Goal: Communication & Community: Answer question/provide support

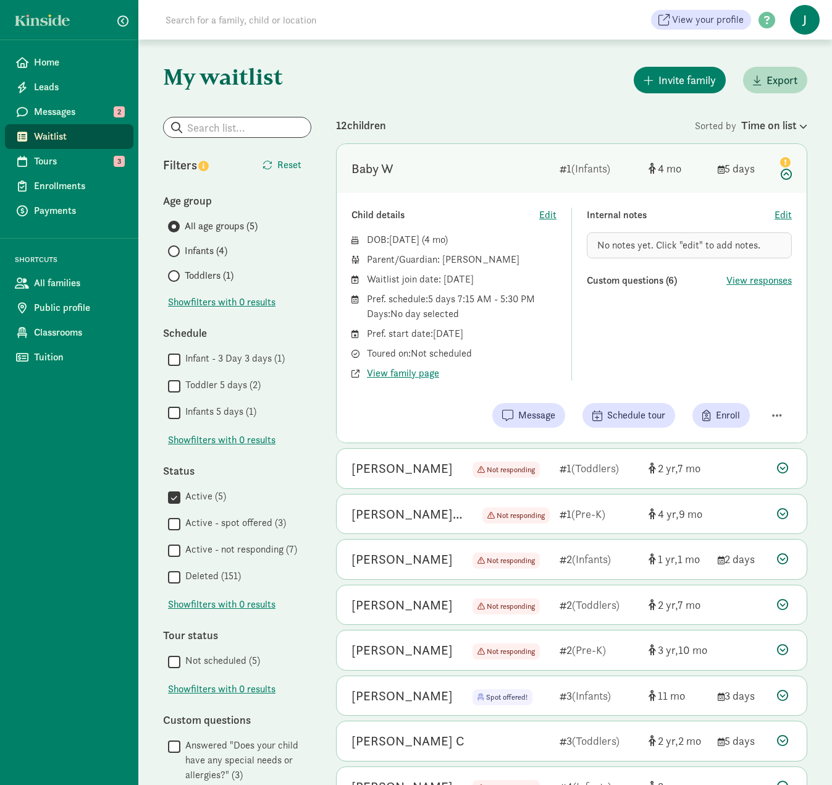
click at [798, 21] on span "J" at bounding box center [805, 20] width 30 height 30
click at [791, 64] on link "Logout" at bounding box center [794, 63] width 49 height 15
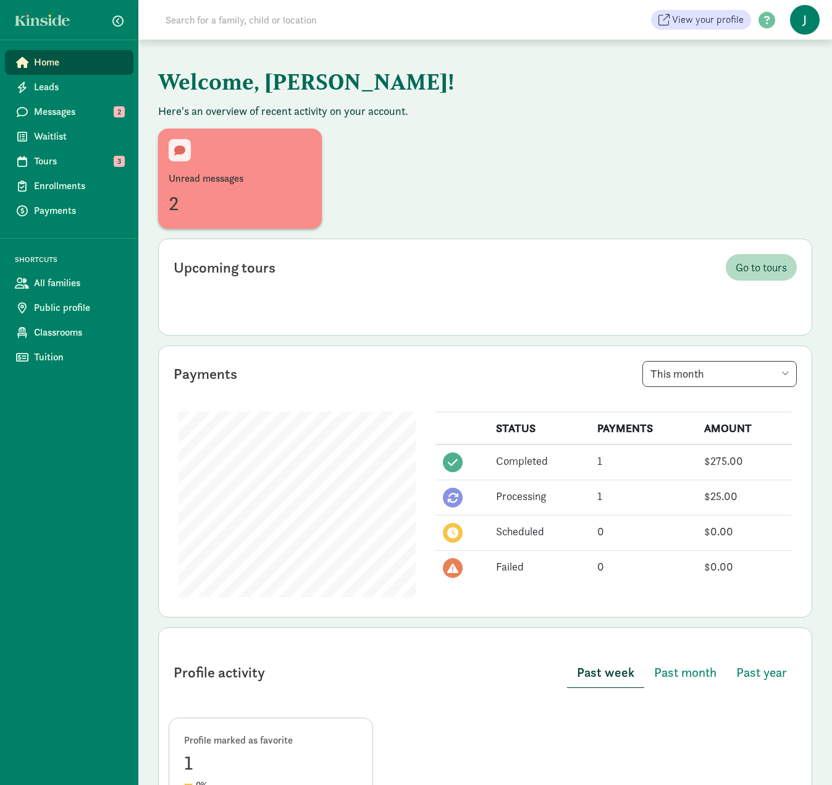
click at [809, 17] on span "J" at bounding box center [805, 20] width 30 height 30
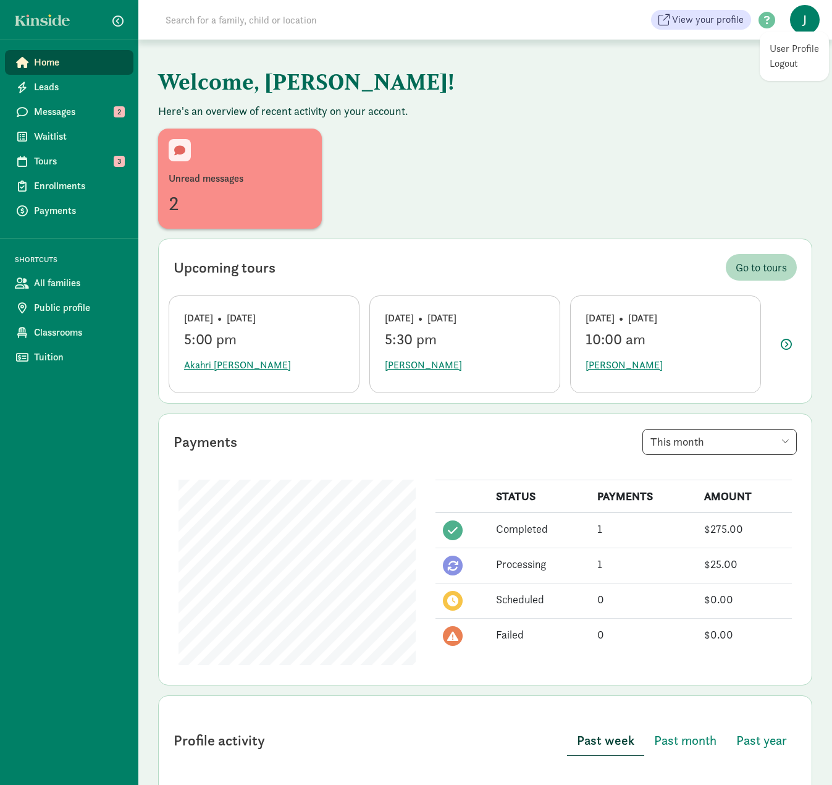
click at [788, 62] on link "Logout" at bounding box center [794, 63] width 49 height 15
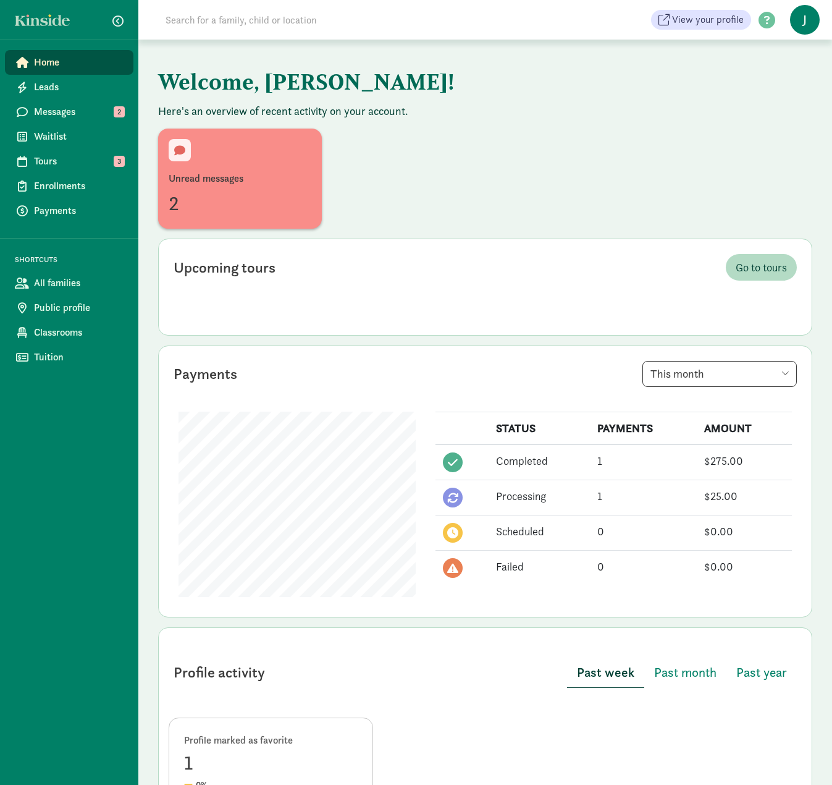
click at [795, 17] on span "J" at bounding box center [805, 20] width 30 height 30
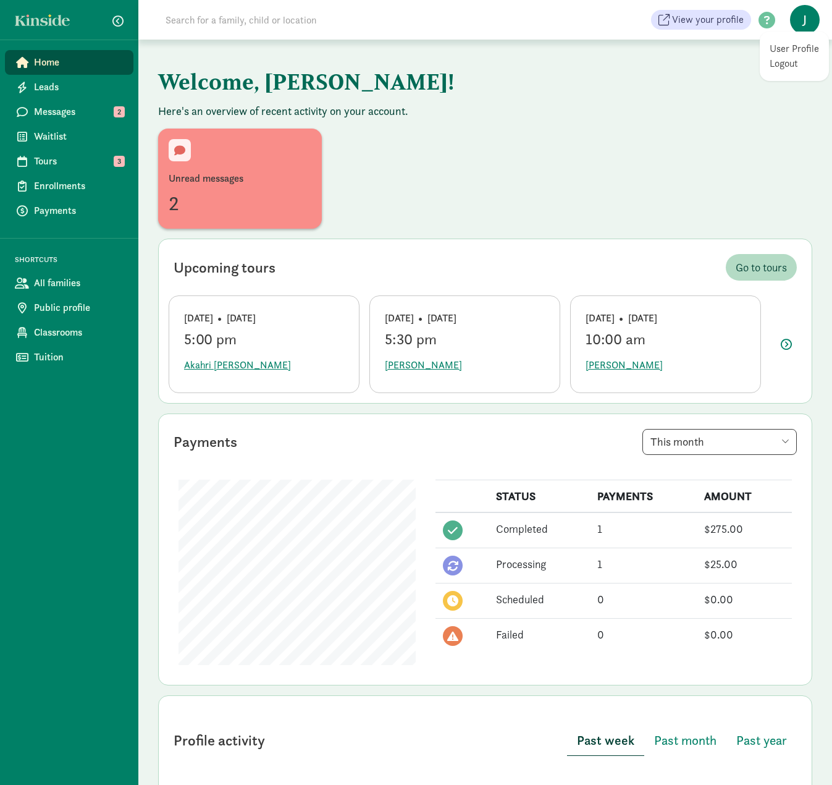
click at [770, 65] on link "Logout" at bounding box center [794, 63] width 49 height 15
click at [764, 22] on span at bounding box center [767, 20] width 32 height 17
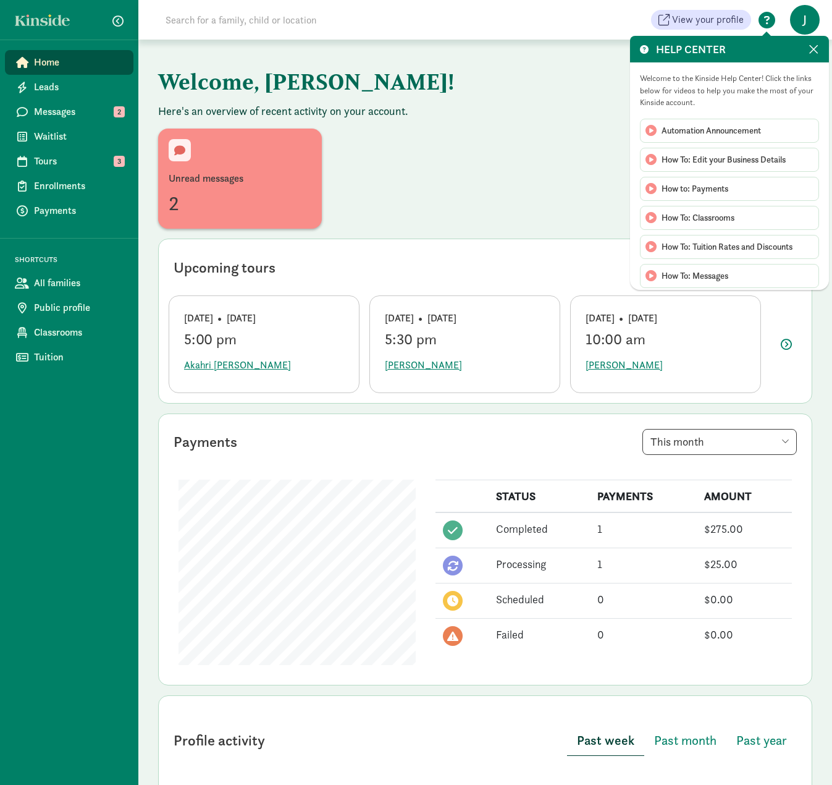
drag, startPoint x: 554, startPoint y: 82, endPoint x: 643, endPoint y: 51, distance: 94.2
click at [554, 82] on h1 "Welcome, [PERSON_NAME]!" at bounding box center [464, 81] width 612 height 44
click at [796, 17] on span "J" at bounding box center [805, 20] width 30 height 30
click at [811, 43] on span at bounding box center [814, 50] width 11 height 14
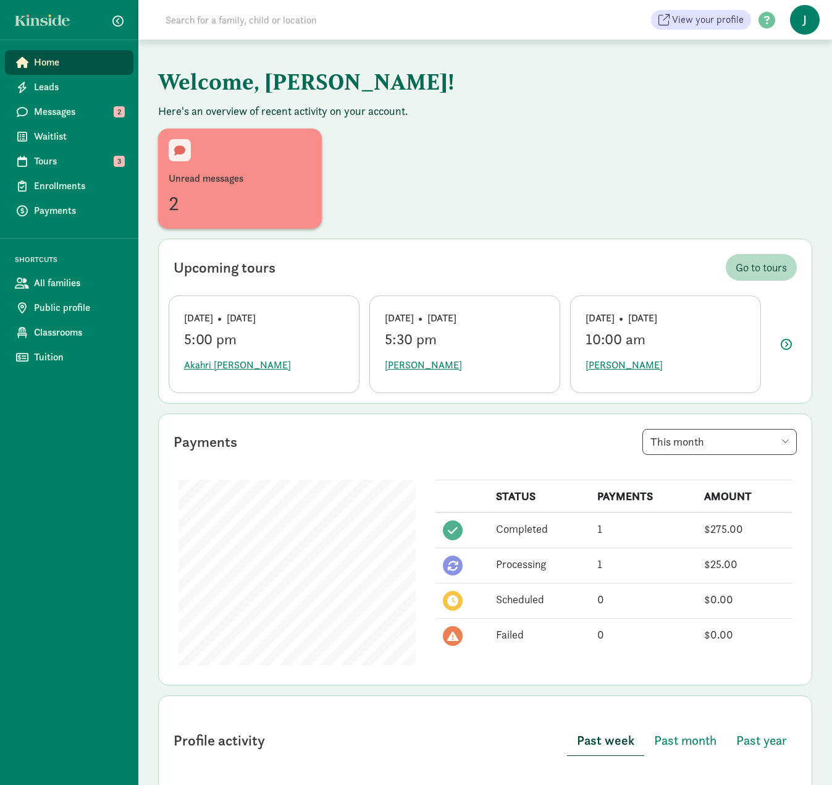
click at [807, 23] on span "J" at bounding box center [805, 20] width 30 height 30
click at [791, 45] on link "User Profile" at bounding box center [794, 48] width 49 height 15
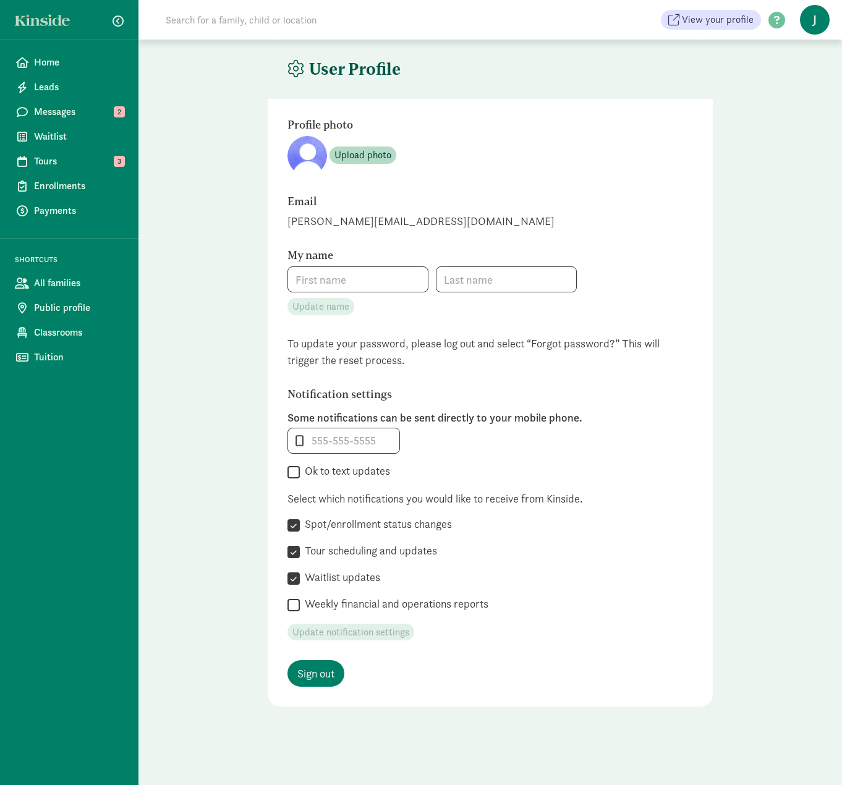
type input "[PERSON_NAME]"
type input "Voekler"
type input "_"
checkbox input "false"
click at [811, 20] on span "J" at bounding box center [815, 20] width 30 height 30
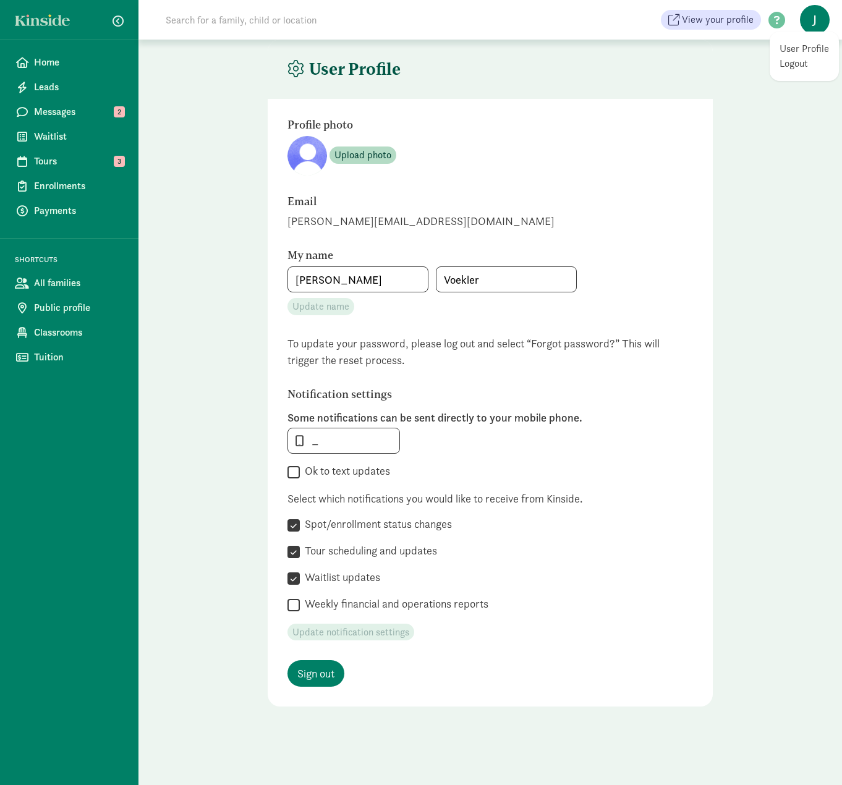
click at [798, 64] on link "Logout" at bounding box center [803, 63] width 49 height 15
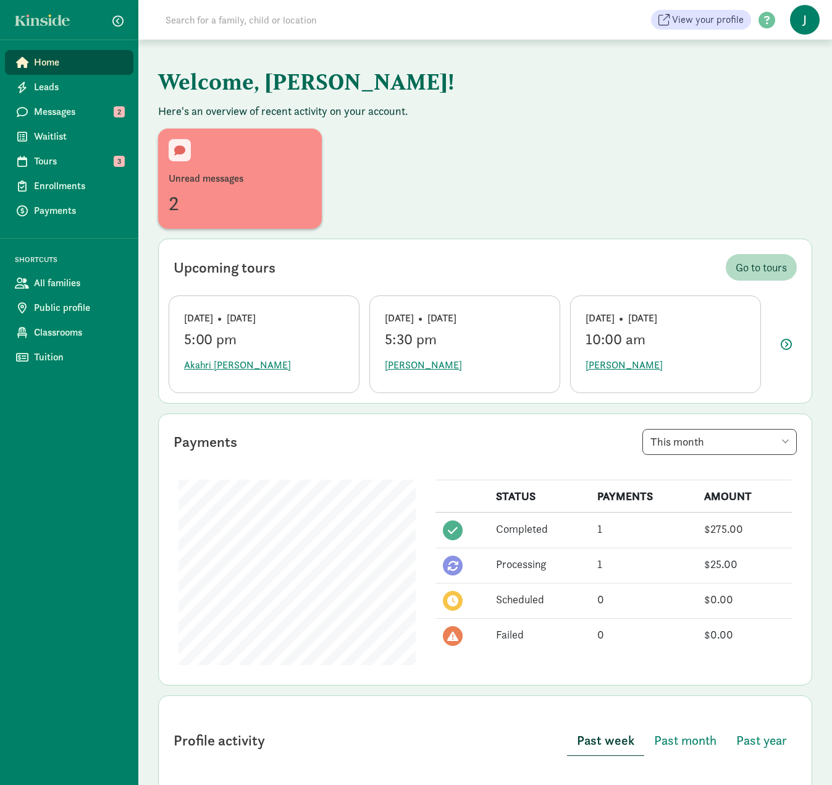
click at [114, 19] on span "button" at bounding box center [117, 20] width 11 height 11
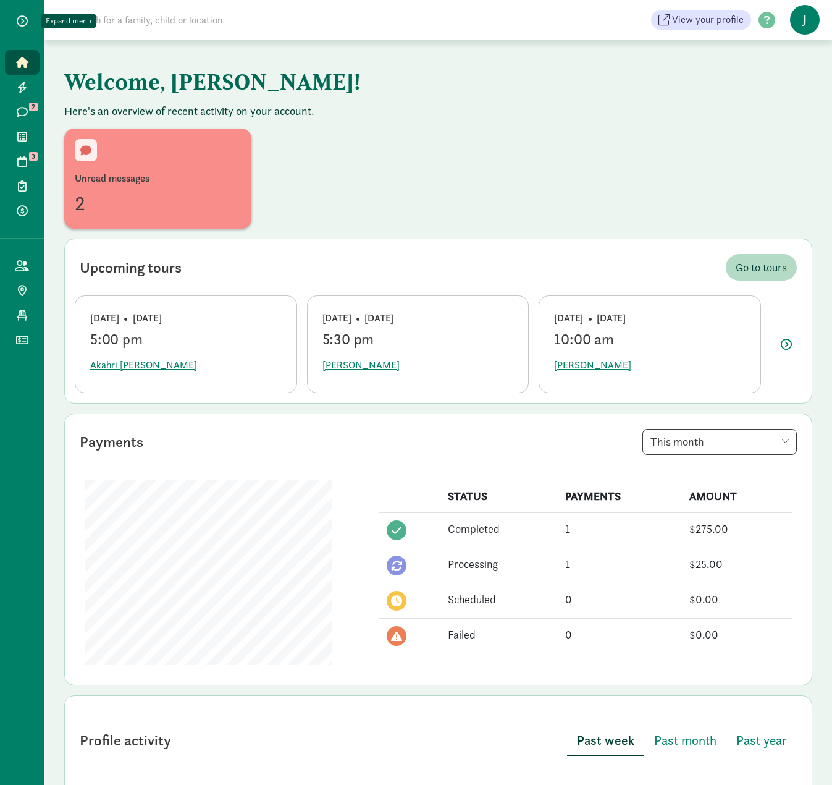
click at [26, 17] on span "button" at bounding box center [22, 20] width 11 height 11
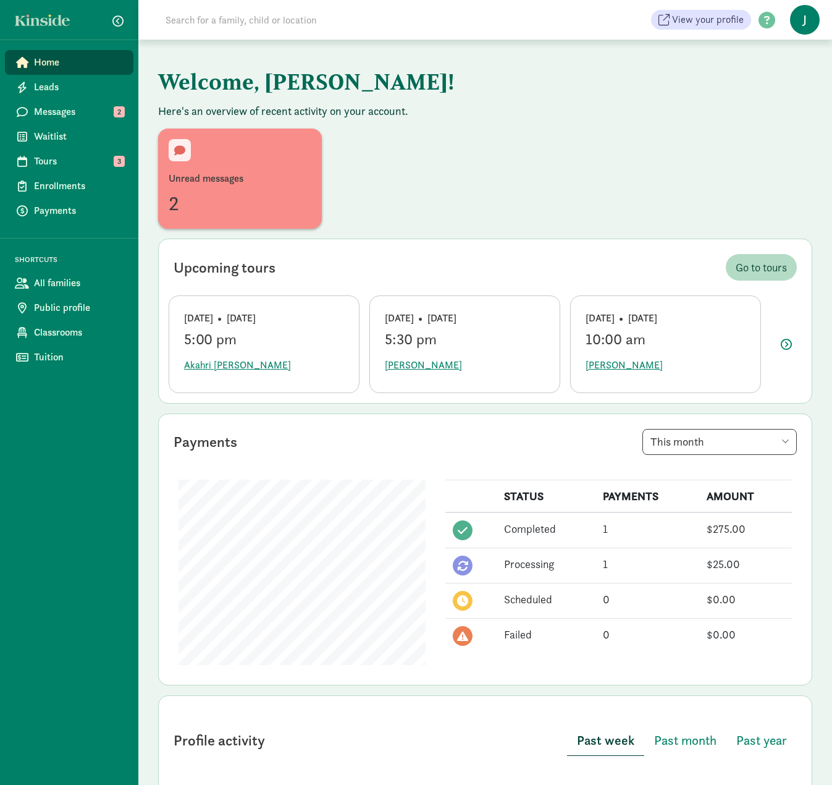
click at [31, 62] on link "Home" at bounding box center [69, 62] width 129 height 25
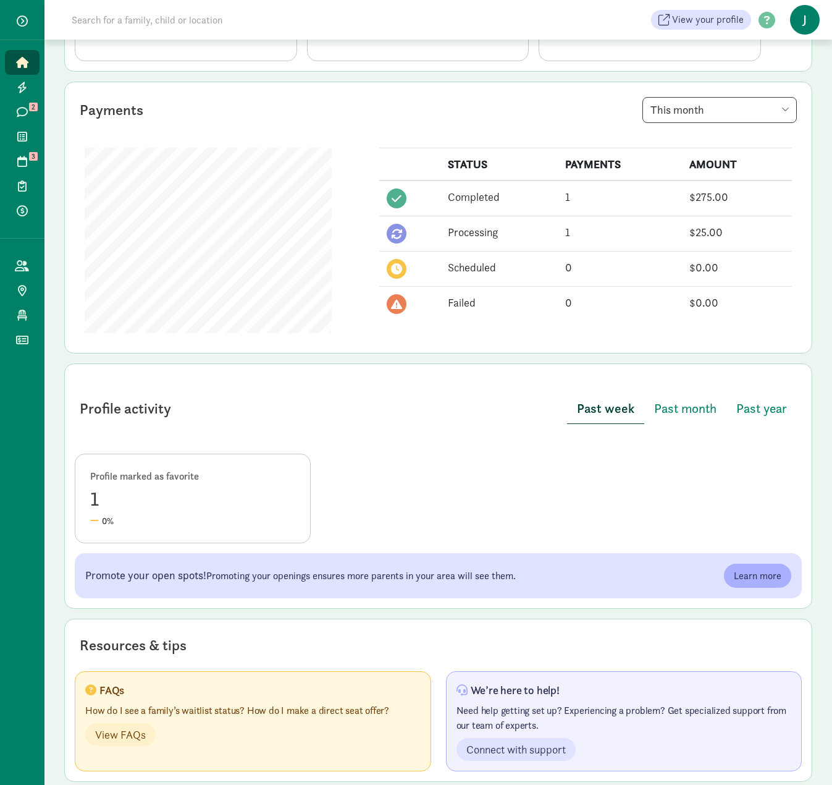
scroll to position [349, 0]
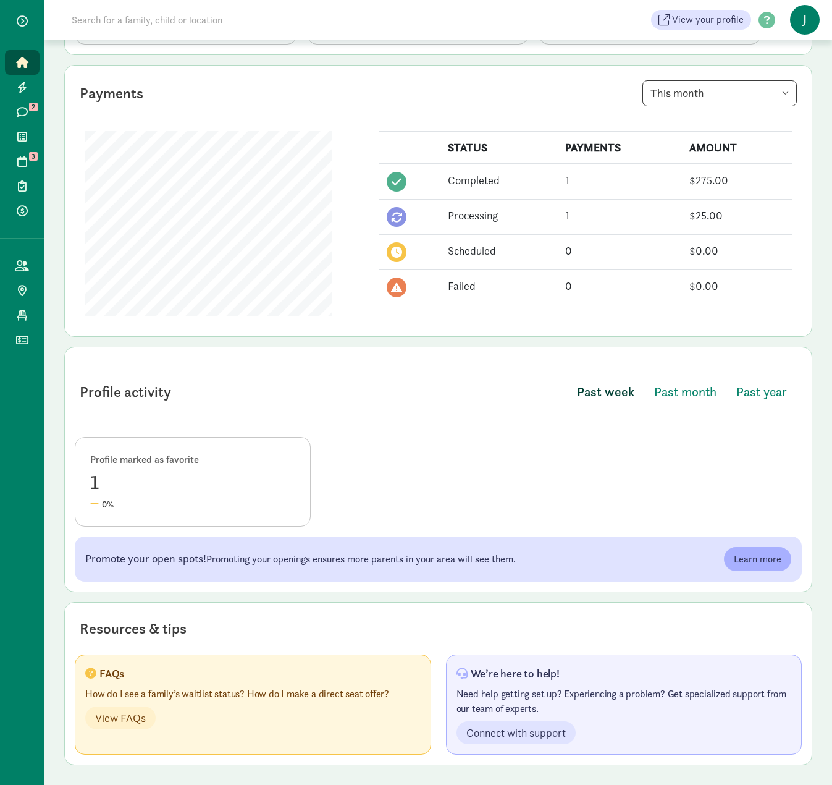
click at [27, 63] on icon at bounding box center [22, 62] width 12 height 11
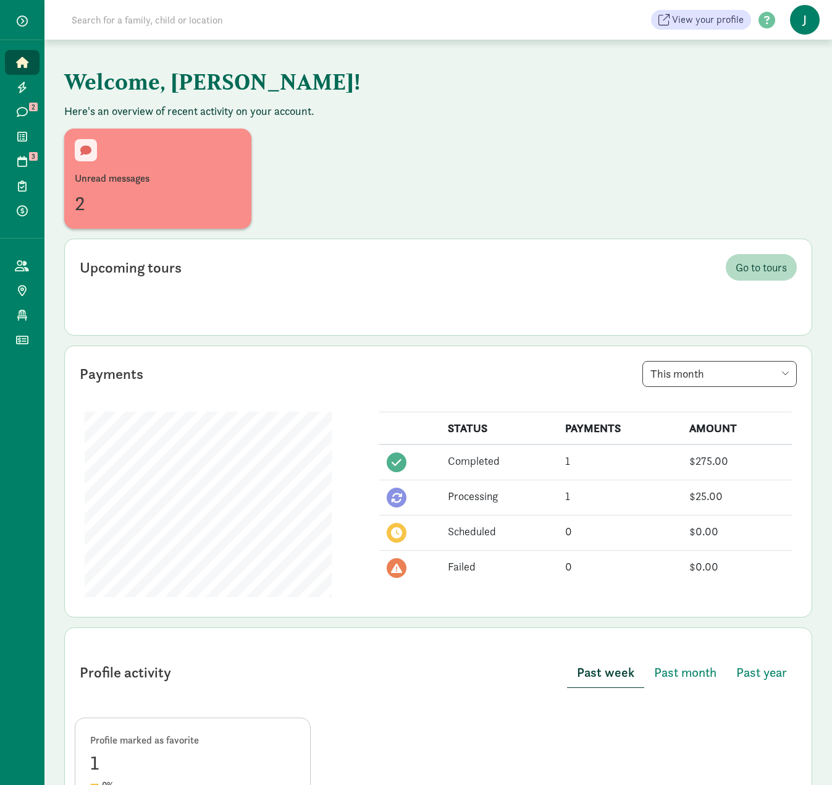
click at [23, 20] on span "button" at bounding box center [22, 20] width 11 height 11
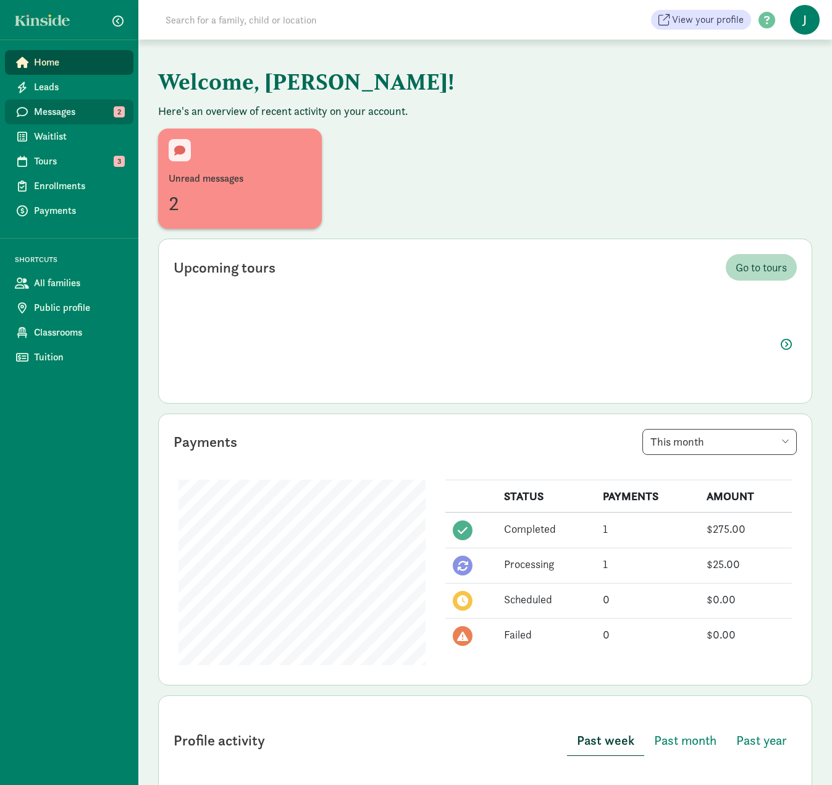
click at [51, 112] on span "Messages" at bounding box center [79, 111] width 90 height 15
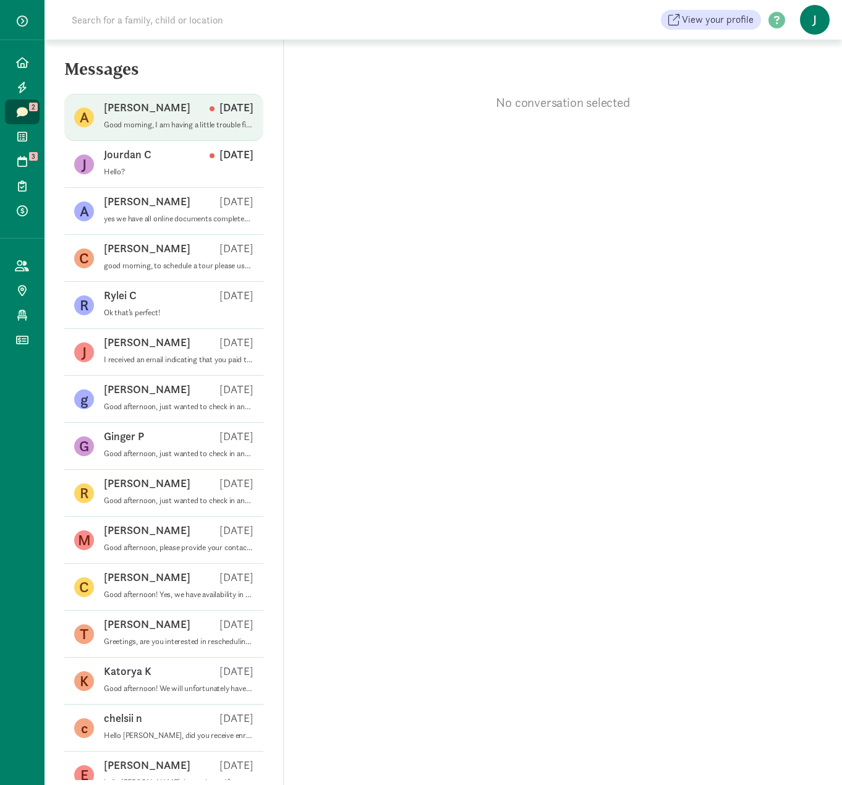
click at [133, 128] on p "Good morning, I am having a little trouble finding the enrollment form/ informa…" at bounding box center [179, 125] width 150 height 10
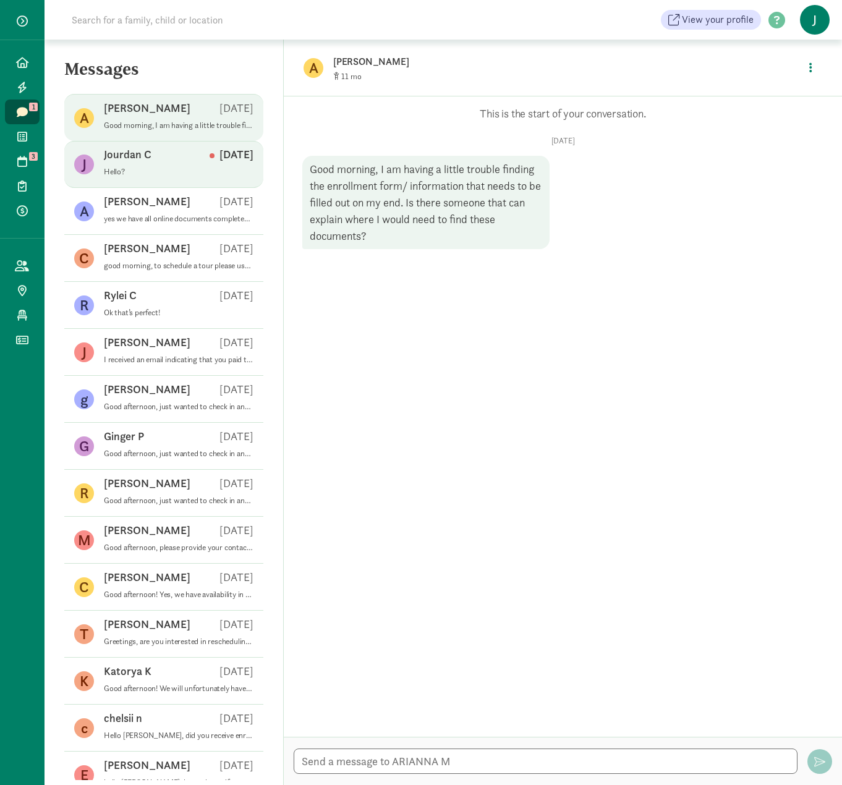
click at [130, 164] on div "Jourdan C Aug 27" at bounding box center [179, 157] width 150 height 20
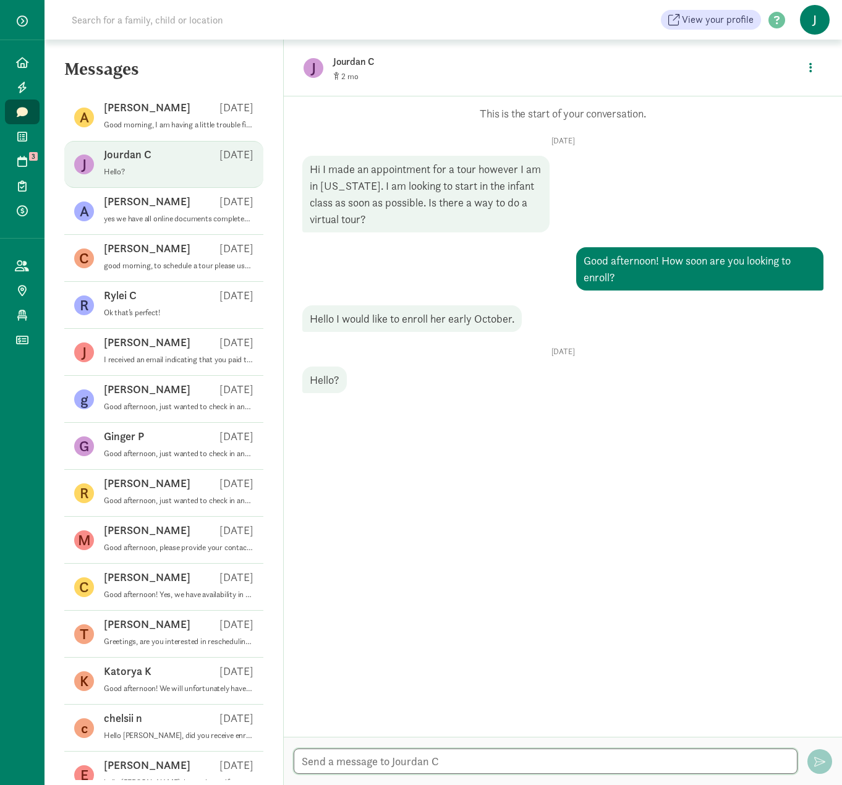
click at [326, 761] on textarea at bounding box center [546, 760] width 504 height 25
type textarea "Good afternoon! Were you able to get a virtual tour booked?"
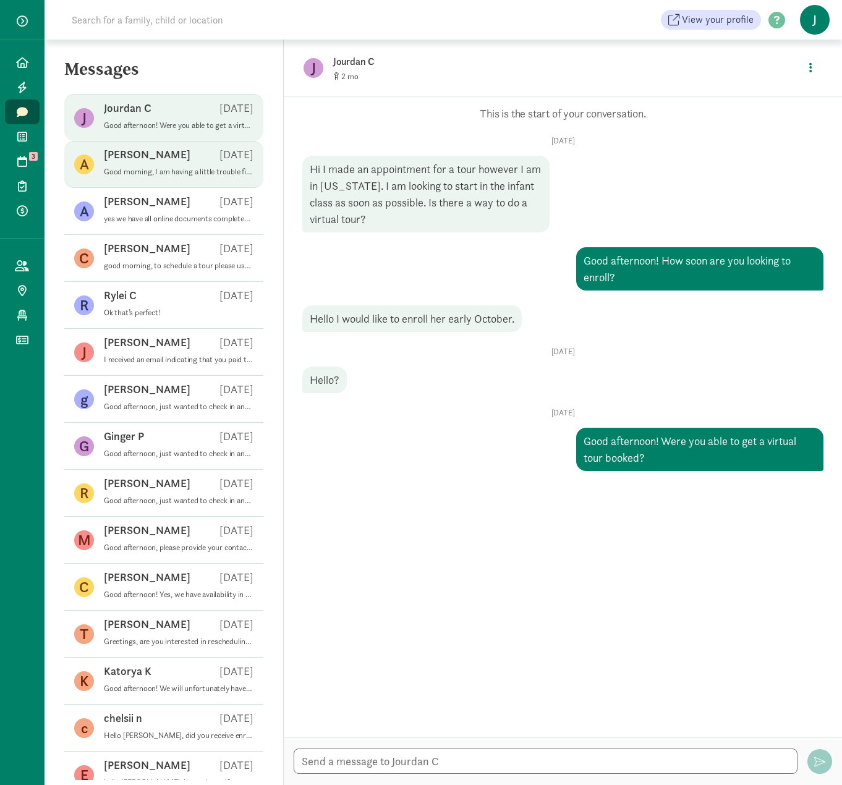
click at [166, 156] on div "ARIANNA M Aug 28" at bounding box center [179, 157] width 150 height 20
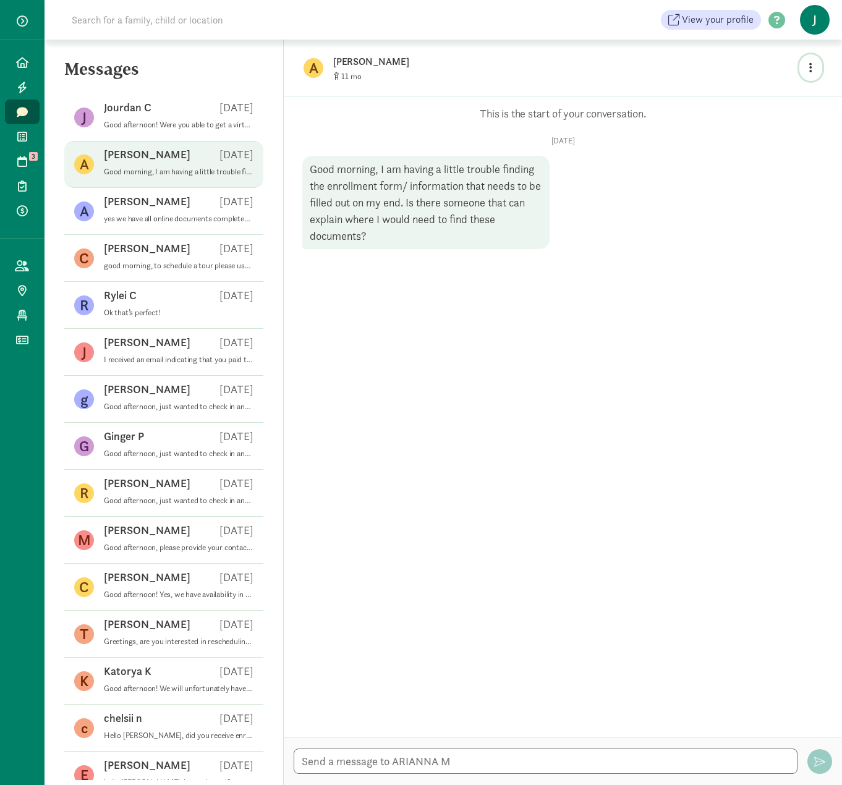
click at [810, 63] on icon "button" at bounding box center [810, 67] width 3 height 11
click at [777, 93] on link "View family page" at bounding box center [784, 96] width 89 height 15
click at [817, 26] on span "J" at bounding box center [815, 20] width 30 height 30
click at [802, 56] on link "Logout" at bounding box center [803, 63] width 49 height 15
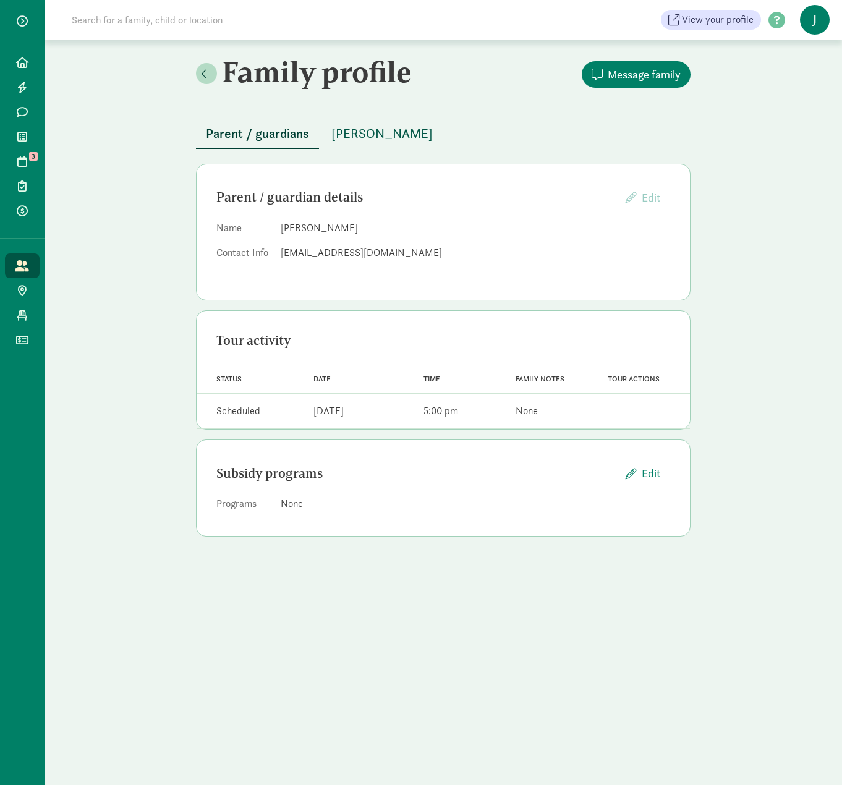
click at [389, 138] on span "[PERSON_NAME]" at bounding box center [381, 134] width 101 height 20
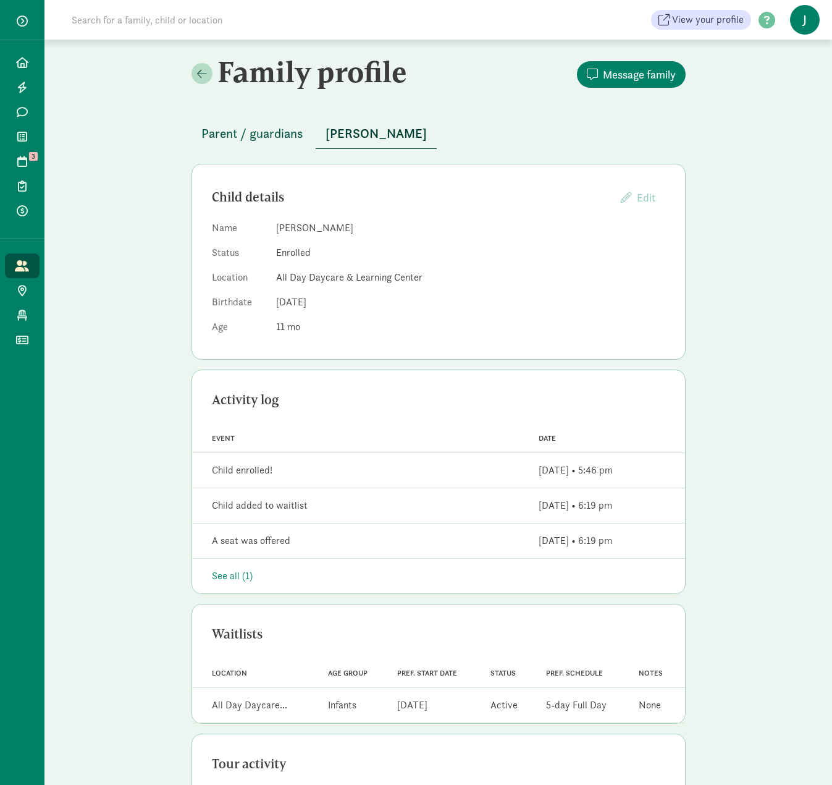
click at [256, 145] on button "Parent / guardians" at bounding box center [253, 134] width 122 height 30
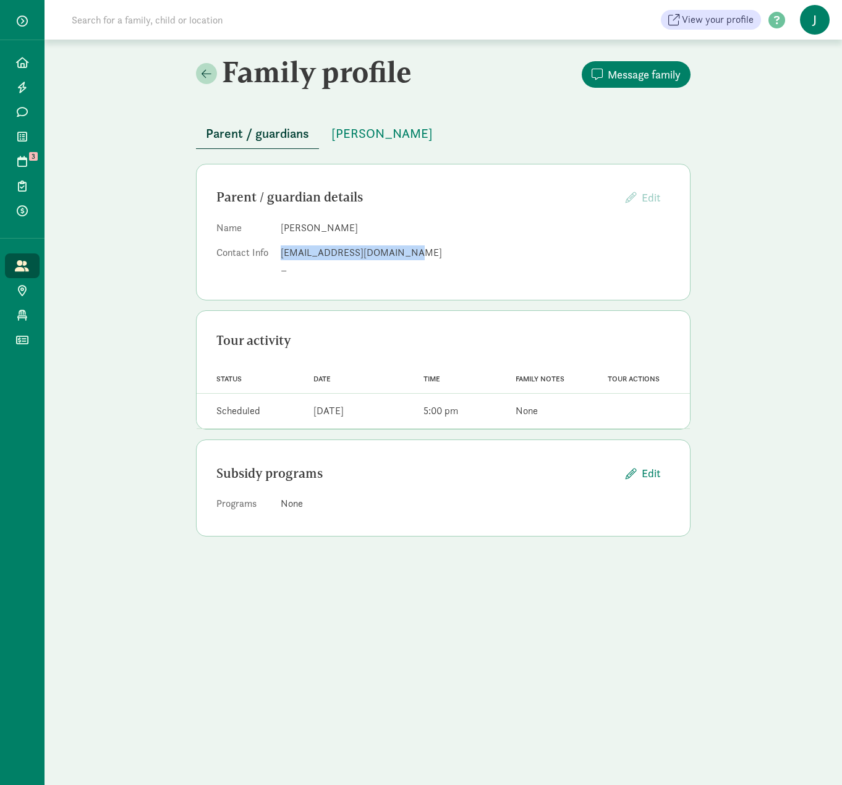
drag, startPoint x: 281, startPoint y: 254, endPoint x: 402, endPoint y: 255, distance: 121.1
click at [402, 255] on div "[EMAIL_ADDRESS][DOMAIN_NAME]" at bounding box center [475, 252] width 389 height 15
copy div "[EMAIL_ADDRESS][DOMAIN_NAME]"
click at [208, 74] on span at bounding box center [206, 73] width 10 height 11
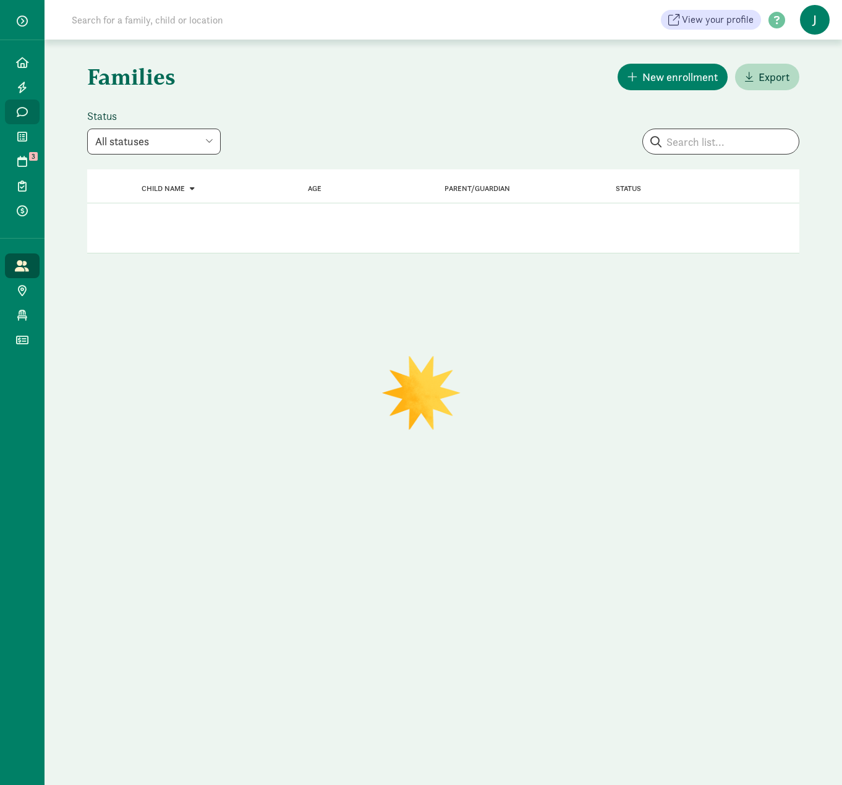
click at [25, 112] on icon at bounding box center [22, 111] width 11 height 11
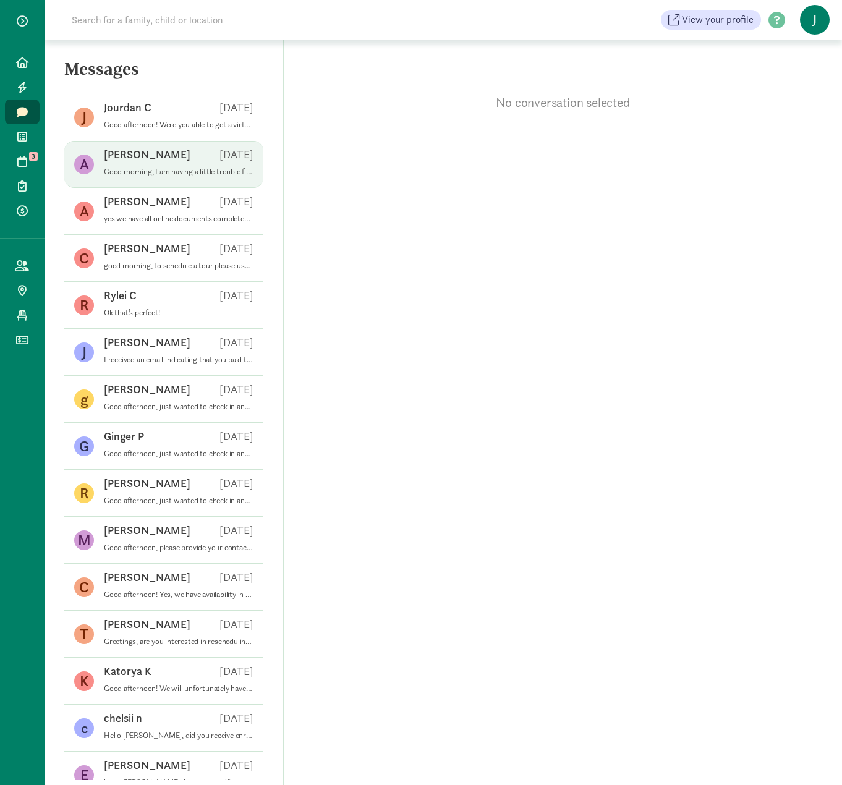
click at [130, 160] on p "[PERSON_NAME]" at bounding box center [147, 154] width 87 height 15
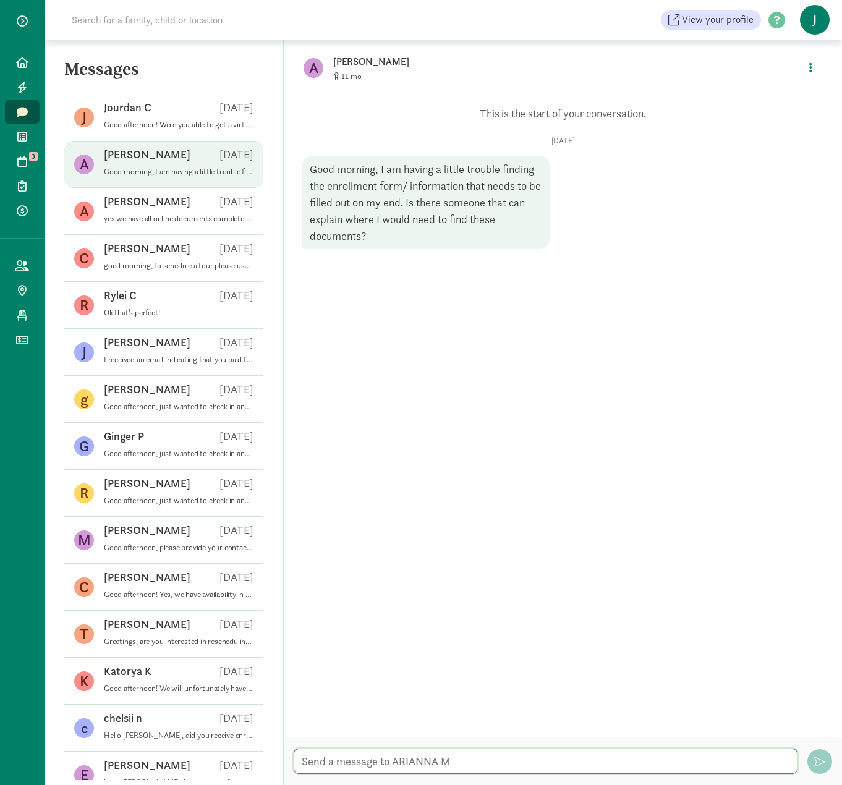
click at [360, 758] on textarea at bounding box center [546, 760] width 504 height 25
paste textarea "[EMAIL_ADDRESS][DOMAIN_NAME]"
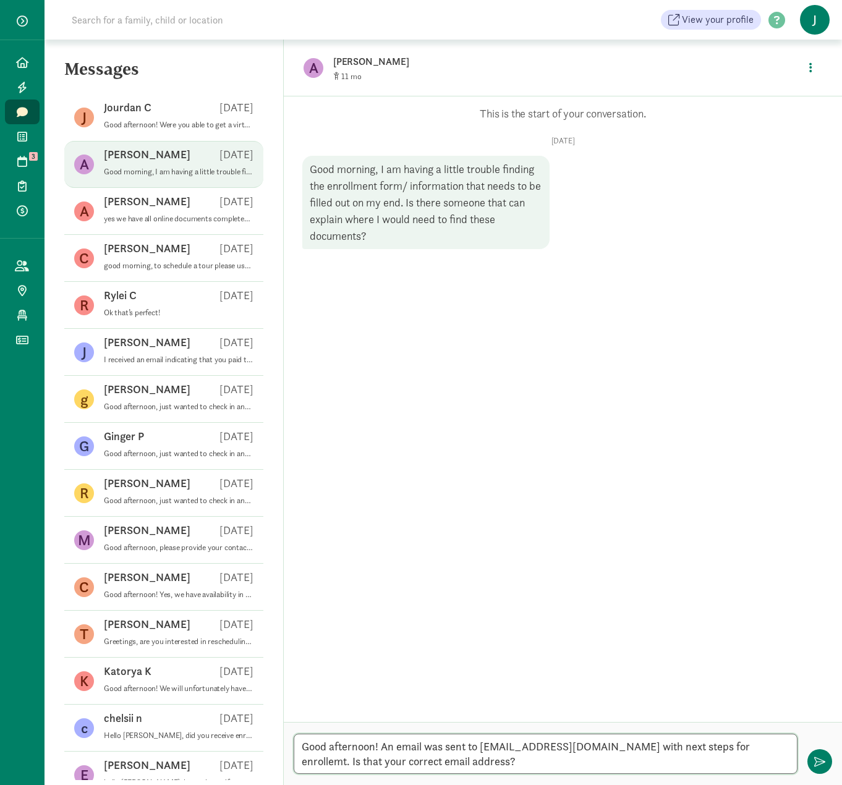
type textarea "Good afternoon! An email was sent to [EMAIL_ADDRESS][DOMAIN_NAME] with next ste…"
click at [510, 752] on textarea "Good afternoon! An email was sent to amckinley0924@outlook.com with next steps …" at bounding box center [546, 754] width 504 height 40
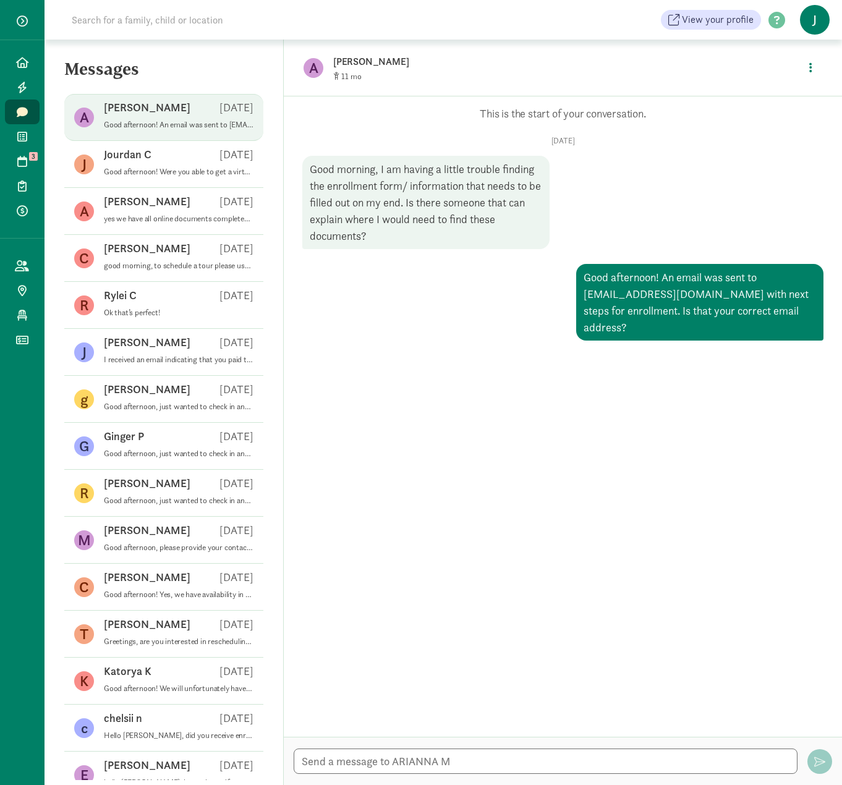
click at [816, 15] on span "J" at bounding box center [815, 20] width 30 height 30
click at [803, 66] on link "Logout" at bounding box center [803, 63] width 49 height 15
